Goal: Information Seeking & Learning: Learn about a topic

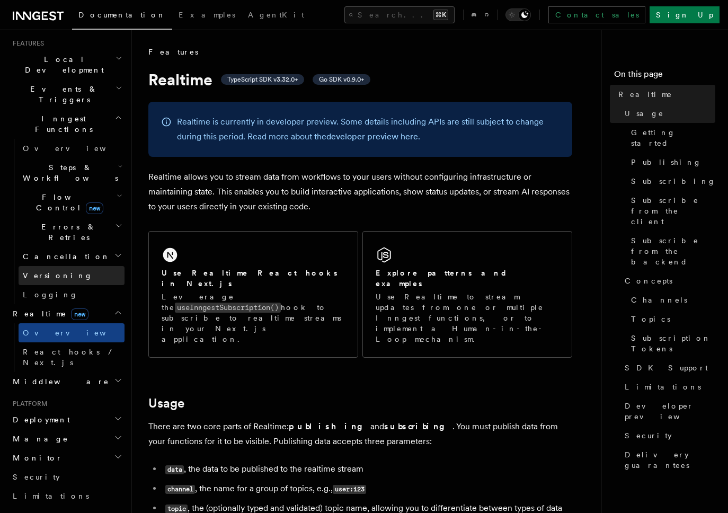
scroll to position [303, 0]
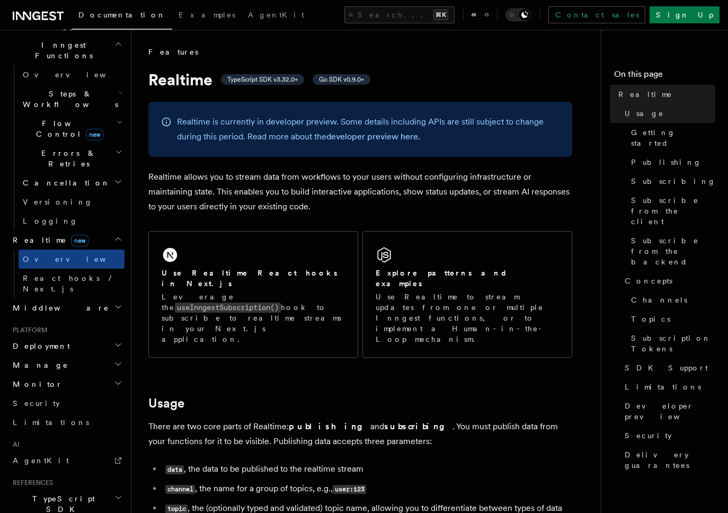
click at [259, 119] on p "Realtime is currently in developer preview. Some details including APIs are sti…" at bounding box center [368, 129] width 382 height 30
click at [261, 119] on p "Realtime is currently in developer preview. Some details including APIs are sti…" at bounding box center [368, 129] width 382 height 30
click at [264, 119] on p "Realtime is currently in developer preview. Some details including APIs are sti…" at bounding box center [368, 129] width 382 height 30
click at [266, 120] on p "Realtime is currently in developer preview. Some details including APIs are sti…" at bounding box center [368, 129] width 382 height 30
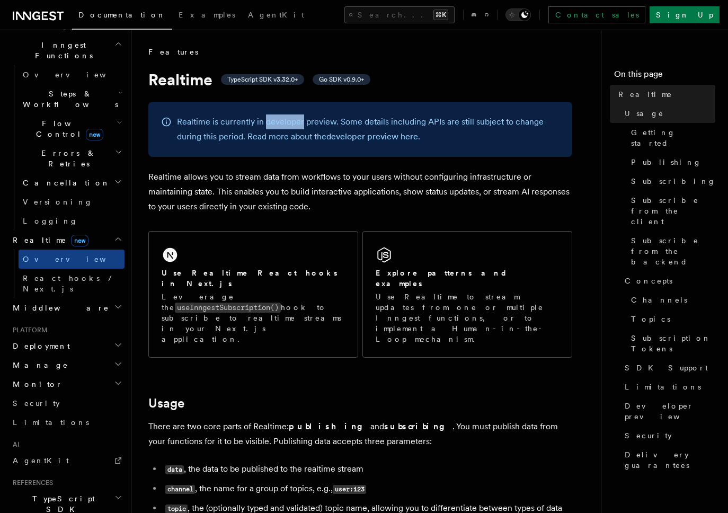
click at [267, 120] on p "Realtime is currently in developer preview. Some details including APIs are sti…" at bounding box center [368, 129] width 382 height 30
click at [299, 124] on p "Realtime is currently in developer preview. Some details including APIs are sti…" at bounding box center [368, 129] width 382 height 30
click at [295, 134] on p "Realtime is currently in developer preview. Some details including APIs are sti…" at bounding box center [368, 129] width 382 height 30
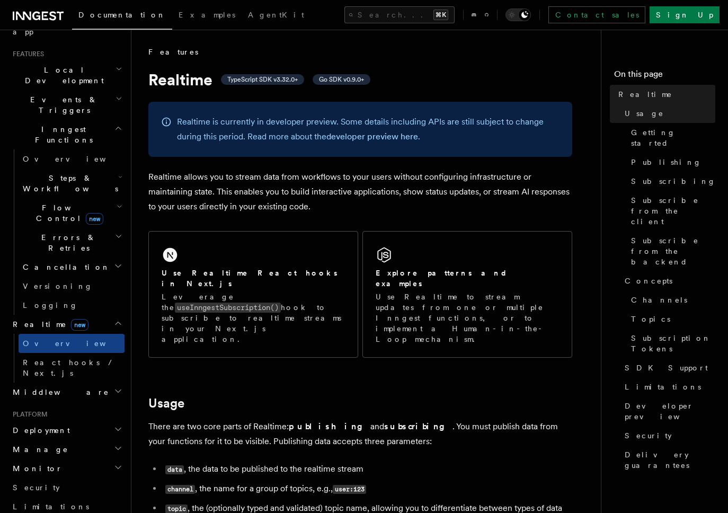
scroll to position [165, 0]
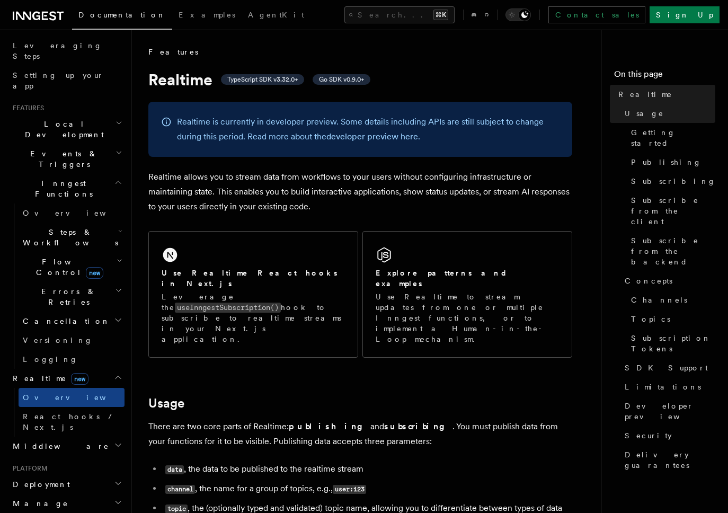
click at [47, 256] on span "Flow Control new" at bounding box center [68, 266] width 98 height 21
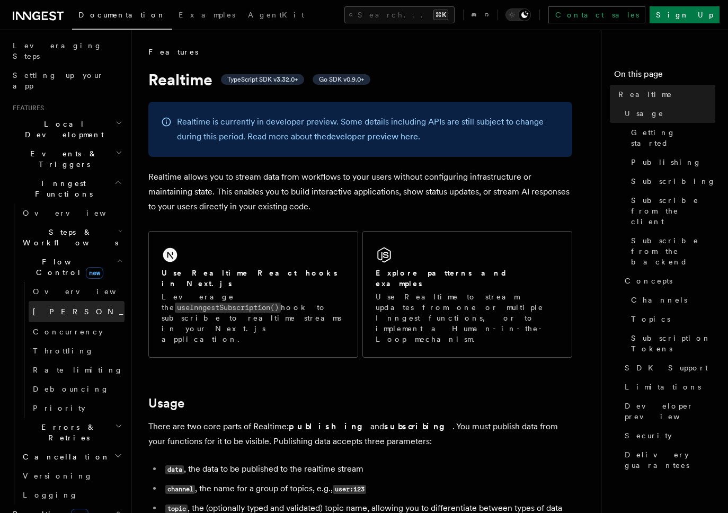
click at [49, 307] on span "[PERSON_NAME]" at bounding box center [110, 311] width 155 height 8
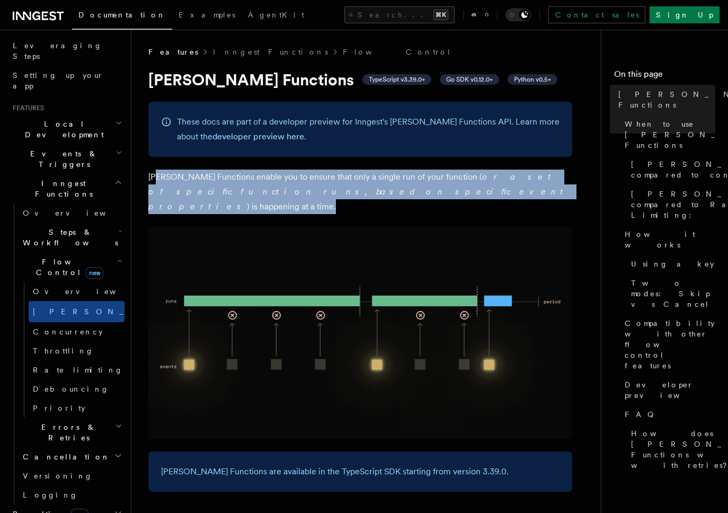
drag, startPoint x: 156, startPoint y: 174, endPoint x: 391, endPoint y: 190, distance: 236.2
click at [391, 190] on p "[PERSON_NAME] Functions enable you to ensure that only a single run of your fun…" at bounding box center [360, 191] width 424 height 44
drag, startPoint x: 411, startPoint y: 192, endPoint x: 146, endPoint y: 177, distance: 265.7
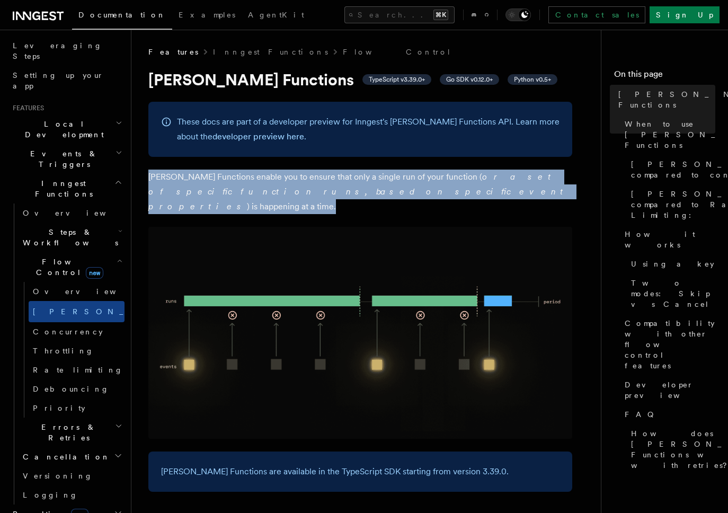
drag, startPoint x: 155, startPoint y: 175, endPoint x: 397, endPoint y: 198, distance: 243.1
click at [397, 198] on p "[PERSON_NAME] Functions enable you to ensure that only a single run of your fun…" at bounding box center [360, 191] width 424 height 44
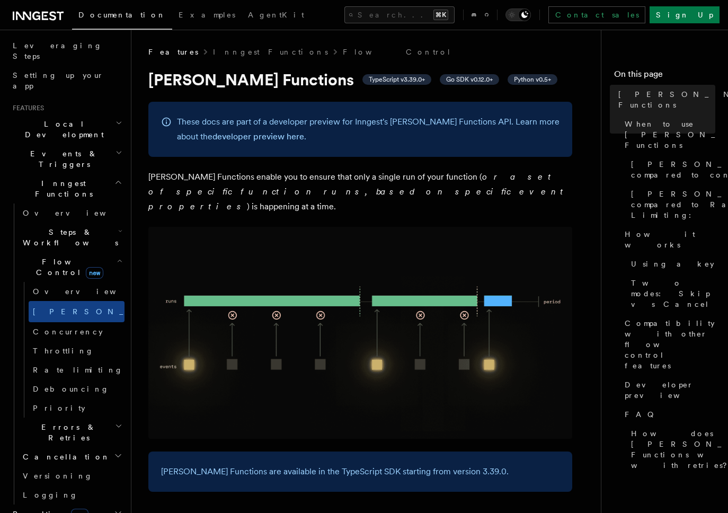
click at [48, 256] on span "Flow Control new" at bounding box center [68, 266] width 98 height 21
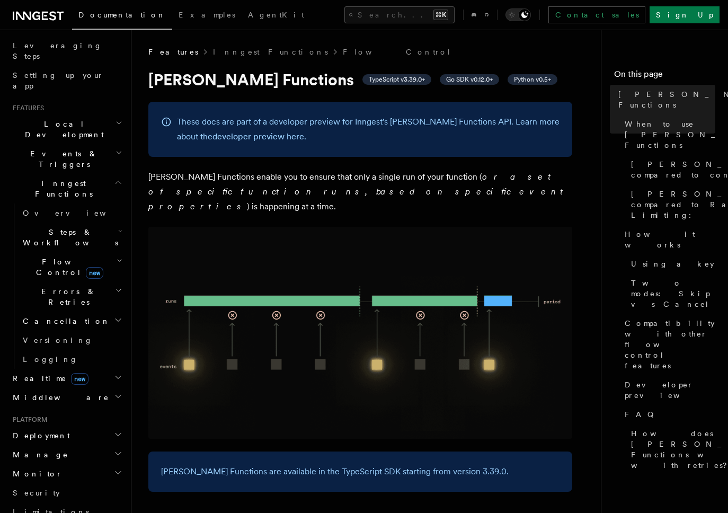
click at [37, 373] on span "Realtime new" at bounding box center [48, 378] width 80 height 11
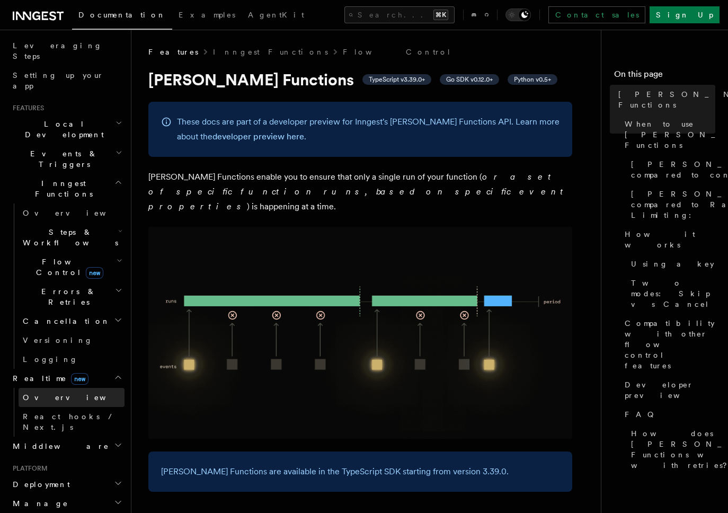
click at [40, 393] on span "Overview" at bounding box center [77, 397] width 109 height 8
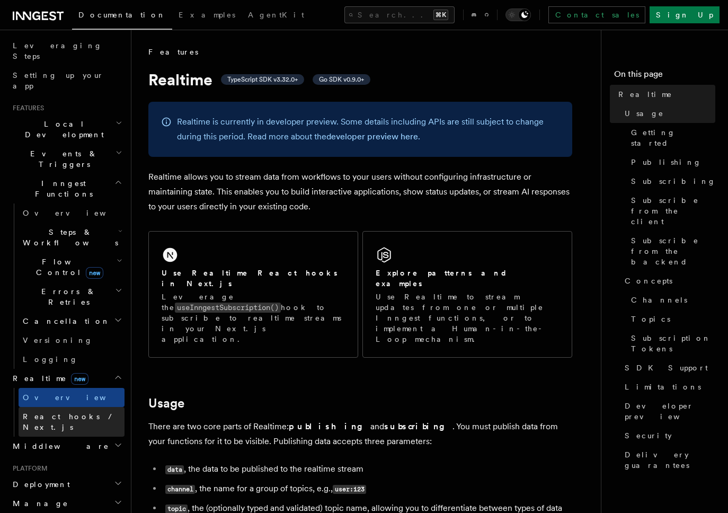
click at [46, 412] on span "React hooks / Next.js" at bounding box center [70, 421] width 94 height 19
